Goal: Transaction & Acquisition: Purchase product/service

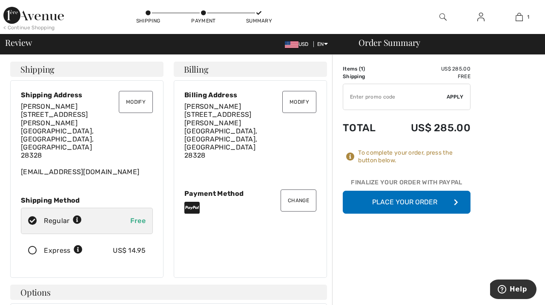
click at [422, 199] on button "Place Your Order" at bounding box center [406, 202] width 128 height 23
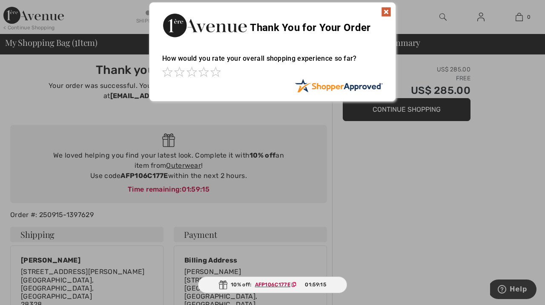
scroll to position [5, 0]
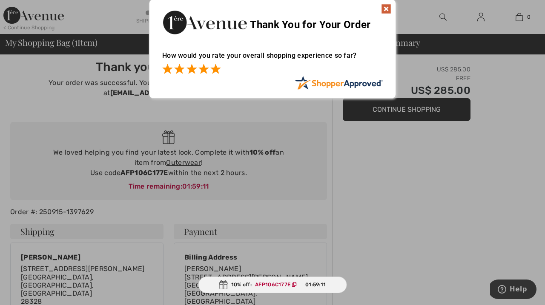
click at [216, 68] on span at bounding box center [215, 69] width 10 height 10
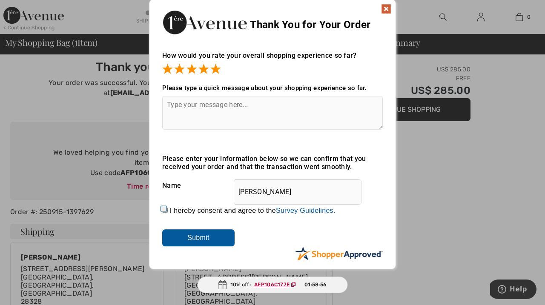
click at [197, 237] on input "Submit" at bounding box center [198, 238] width 72 height 17
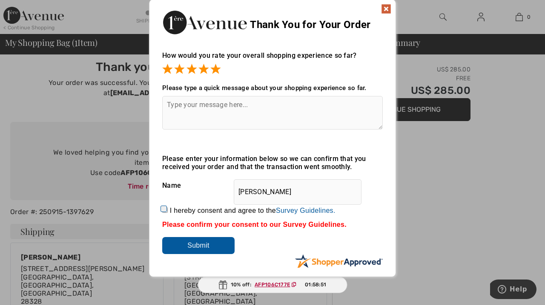
click at [386, 7] on img at bounding box center [386, 9] width 10 height 10
